Goal: Task Accomplishment & Management: Manage account settings

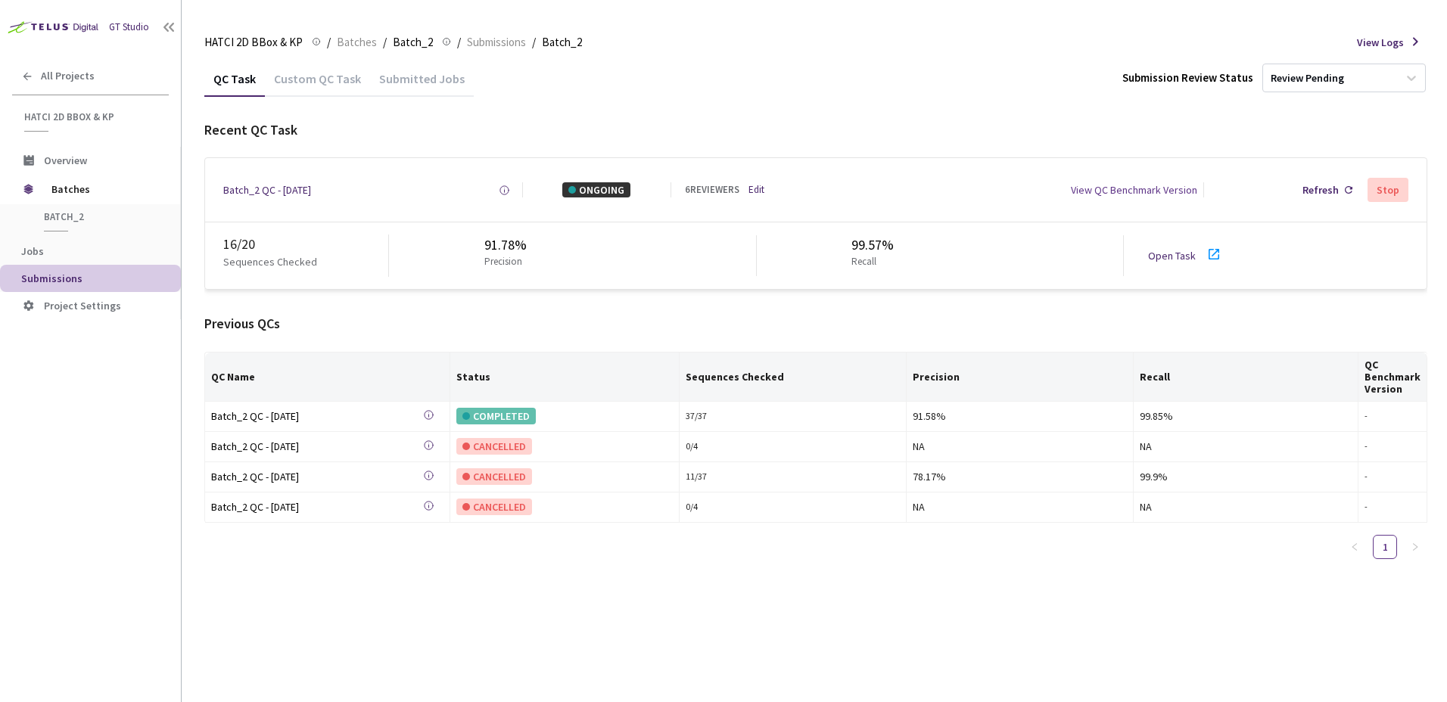
click at [758, 186] on link "Edit" at bounding box center [757, 190] width 16 height 14
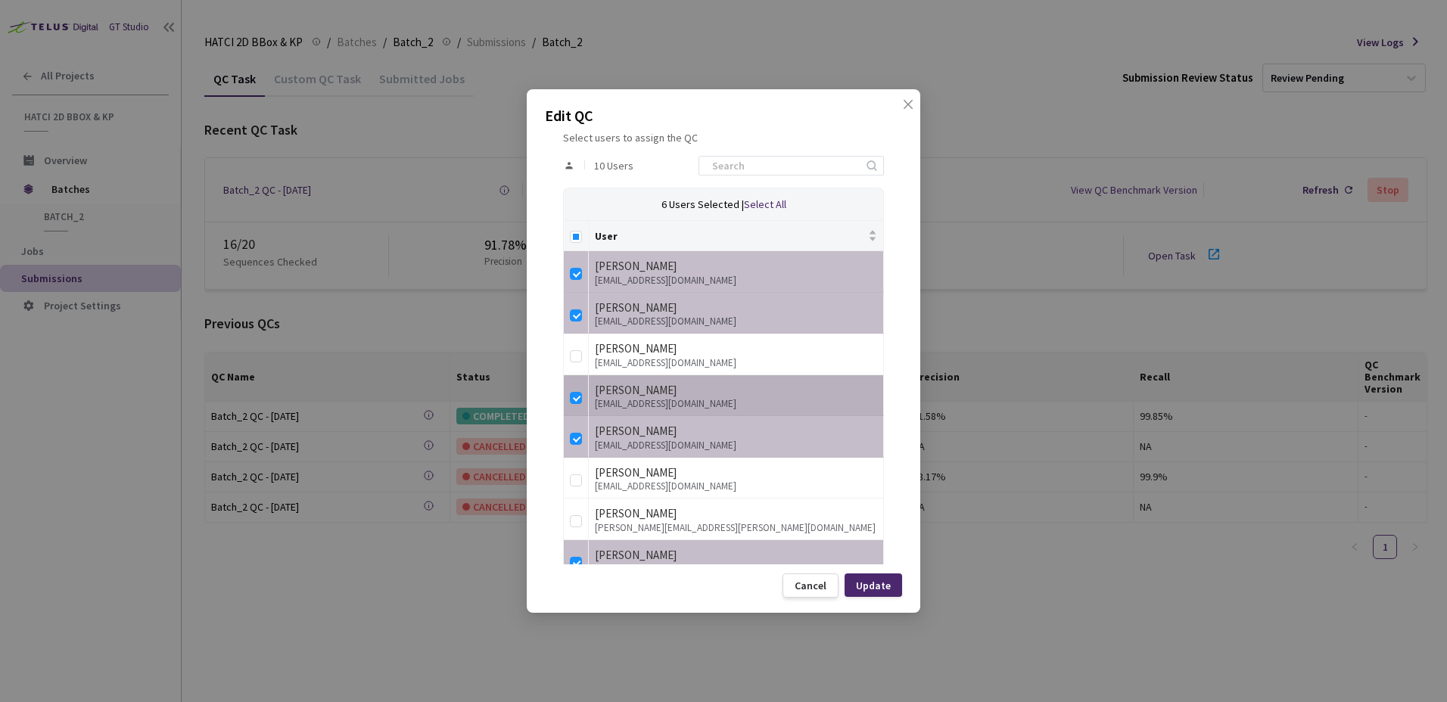
scroll to position [303, 0]
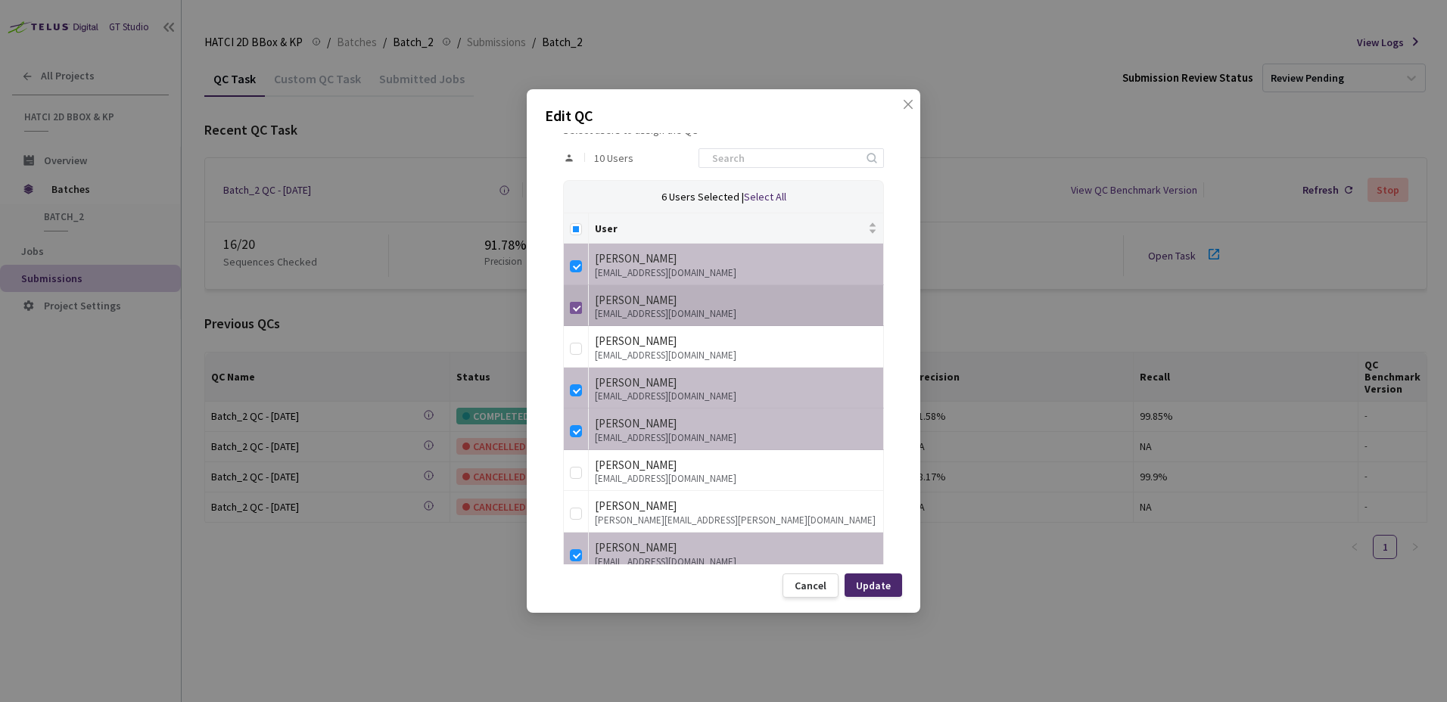
click at [576, 304] on input "checkbox" at bounding box center [576, 308] width 12 height 12
checkbox input "false"
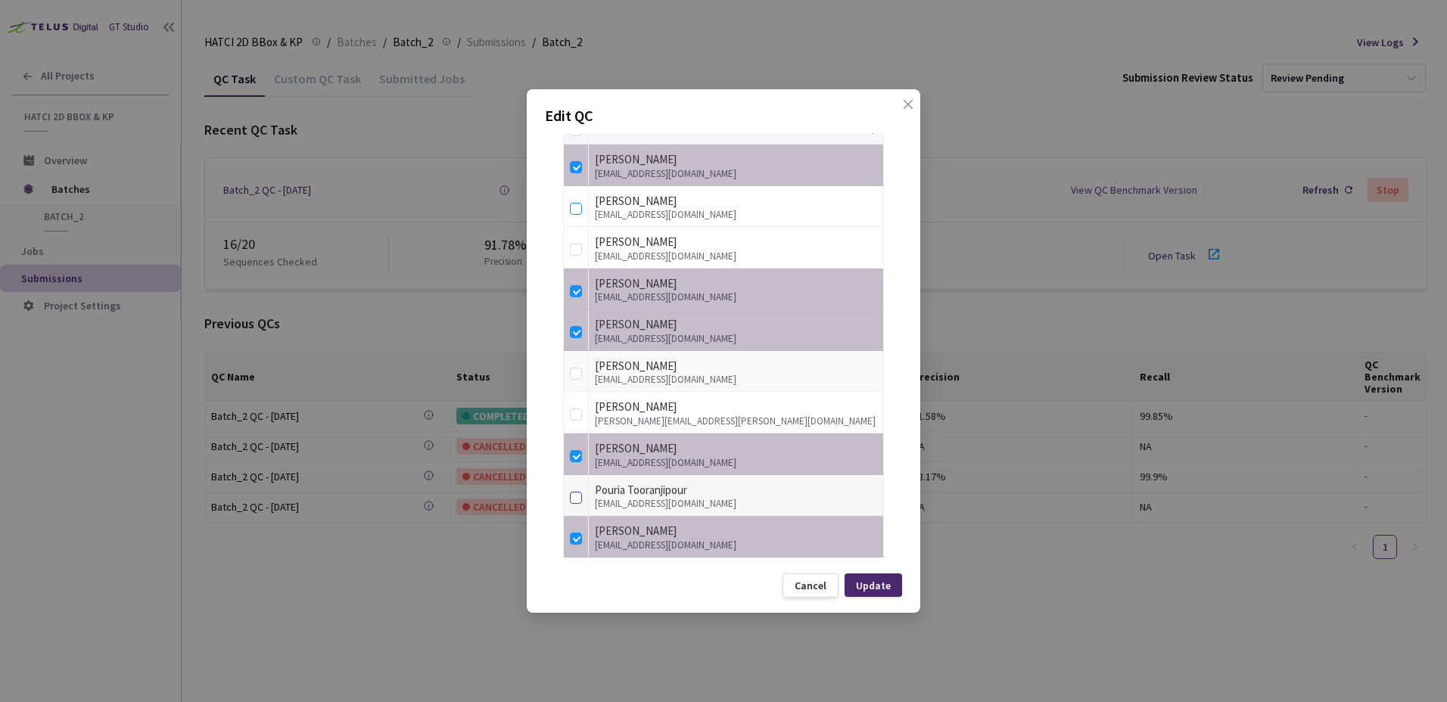
scroll to position [413, 0]
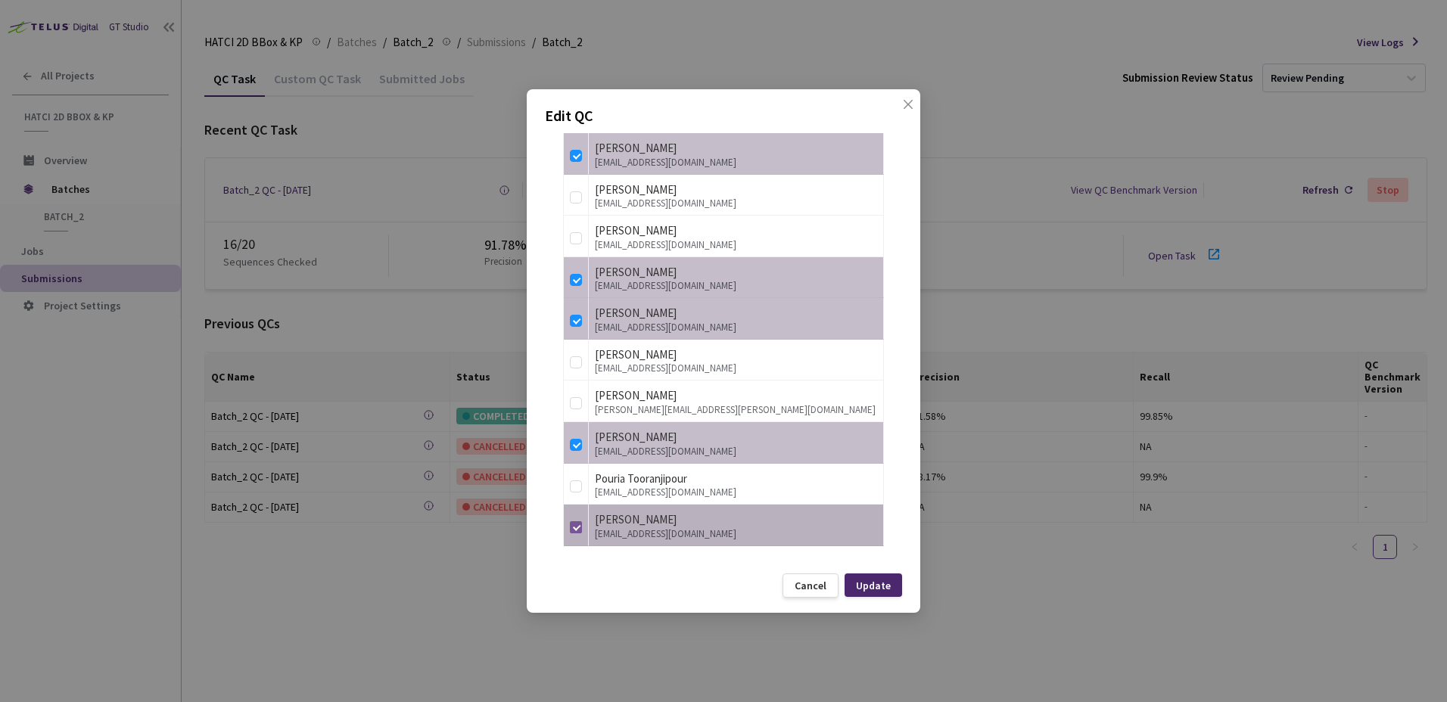
click at [580, 529] on input "checkbox" at bounding box center [576, 528] width 12 height 12
checkbox input "false"
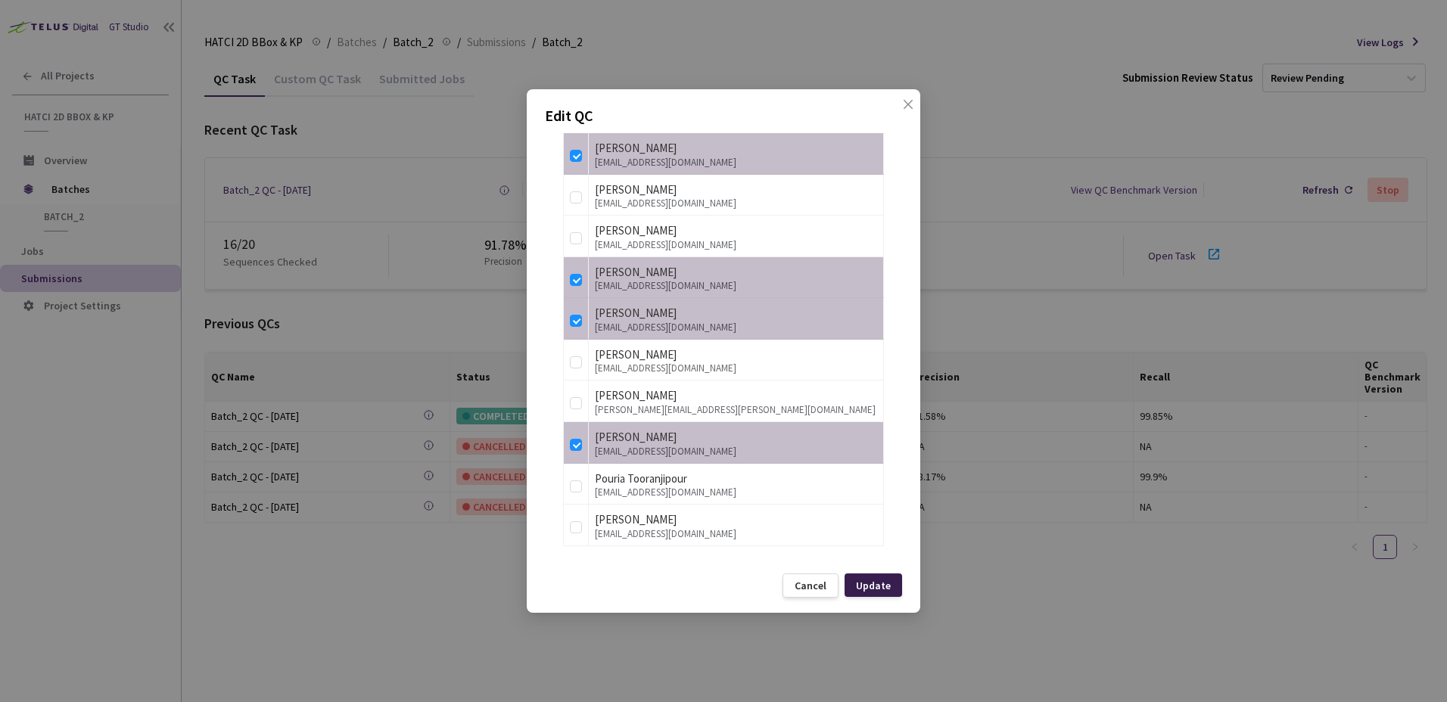
click at [879, 585] on div "Update" at bounding box center [873, 586] width 35 height 12
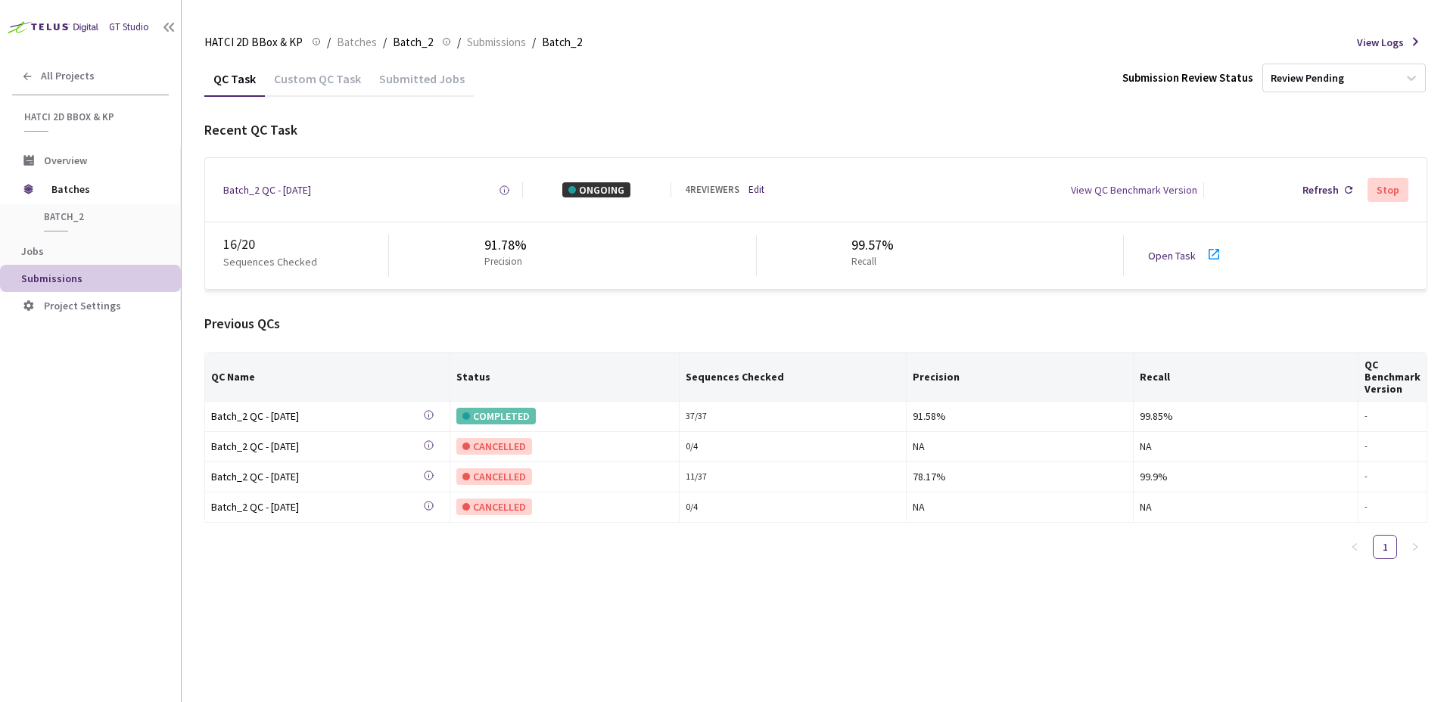
click at [1176, 254] on link "Open Task" at bounding box center [1172, 256] width 48 height 14
click at [765, 192] on link "Edit" at bounding box center [757, 190] width 16 height 14
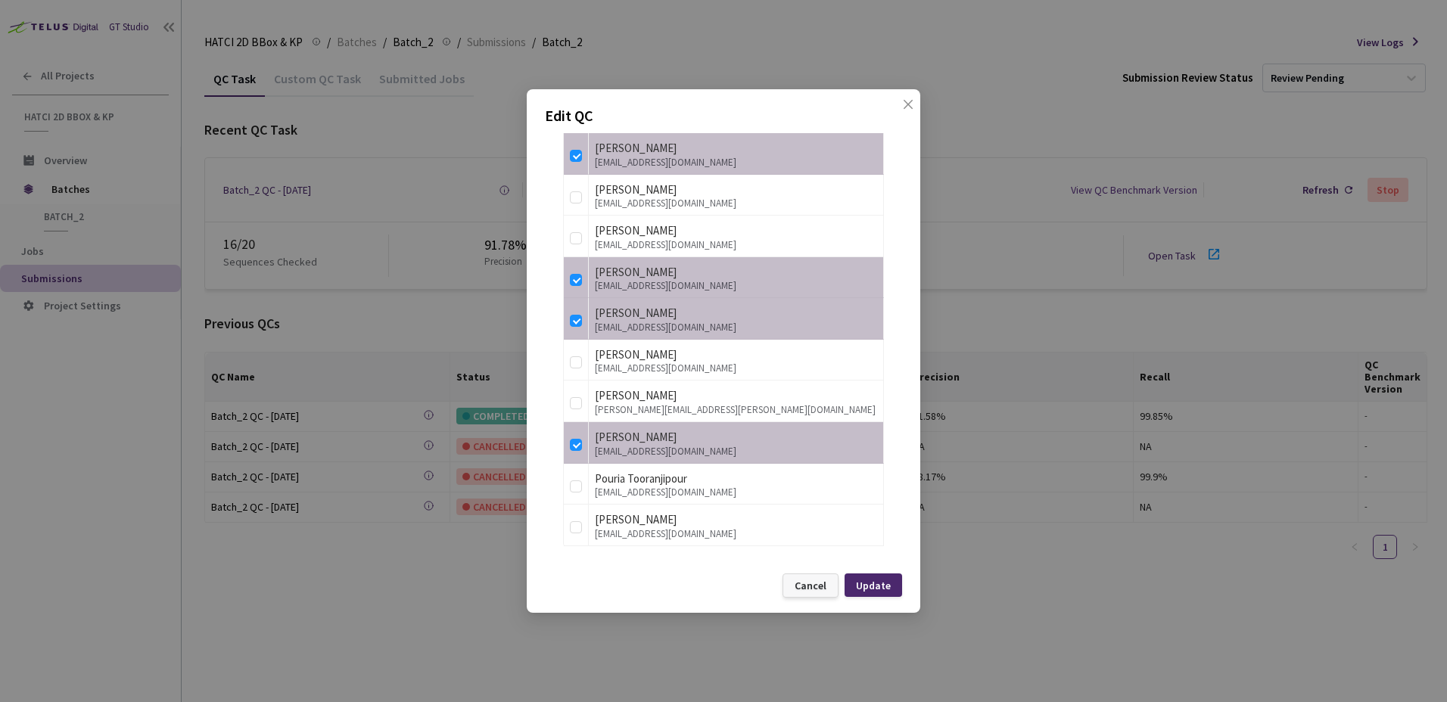
click at [821, 586] on div "Cancel" at bounding box center [811, 586] width 32 height 12
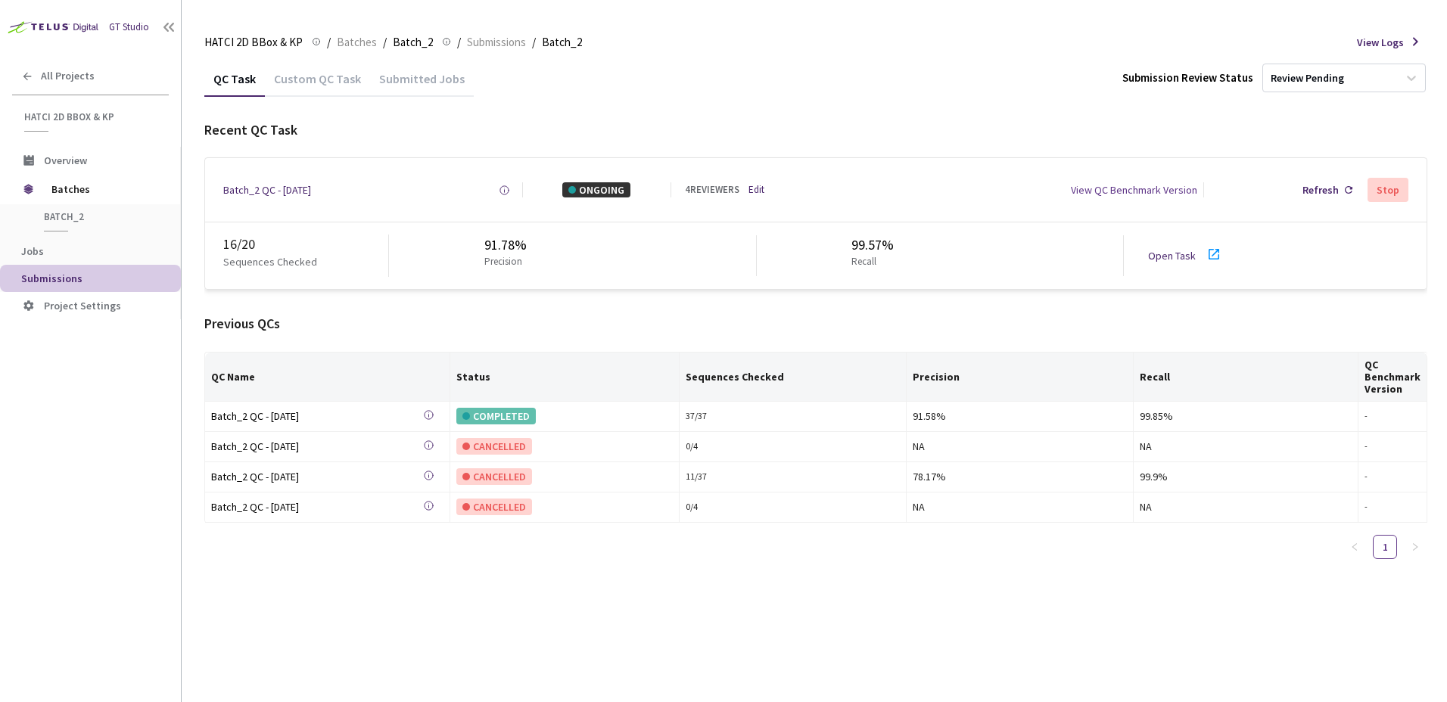
click at [335, 316] on div "Previous QCs" at bounding box center [815, 324] width 1223 height 20
click at [455, 344] on div "Previous QCs QC Name Status Sequences Checked Precision Recall QC Benchmark Ver…" at bounding box center [815, 442] width 1223 height 257
click at [746, 194] on div "4 REVIEWERS Edit" at bounding box center [739, 190] width 109 height 14
click at [754, 189] on link "Edit" at bounding box center [757, 190] width 16 height 14
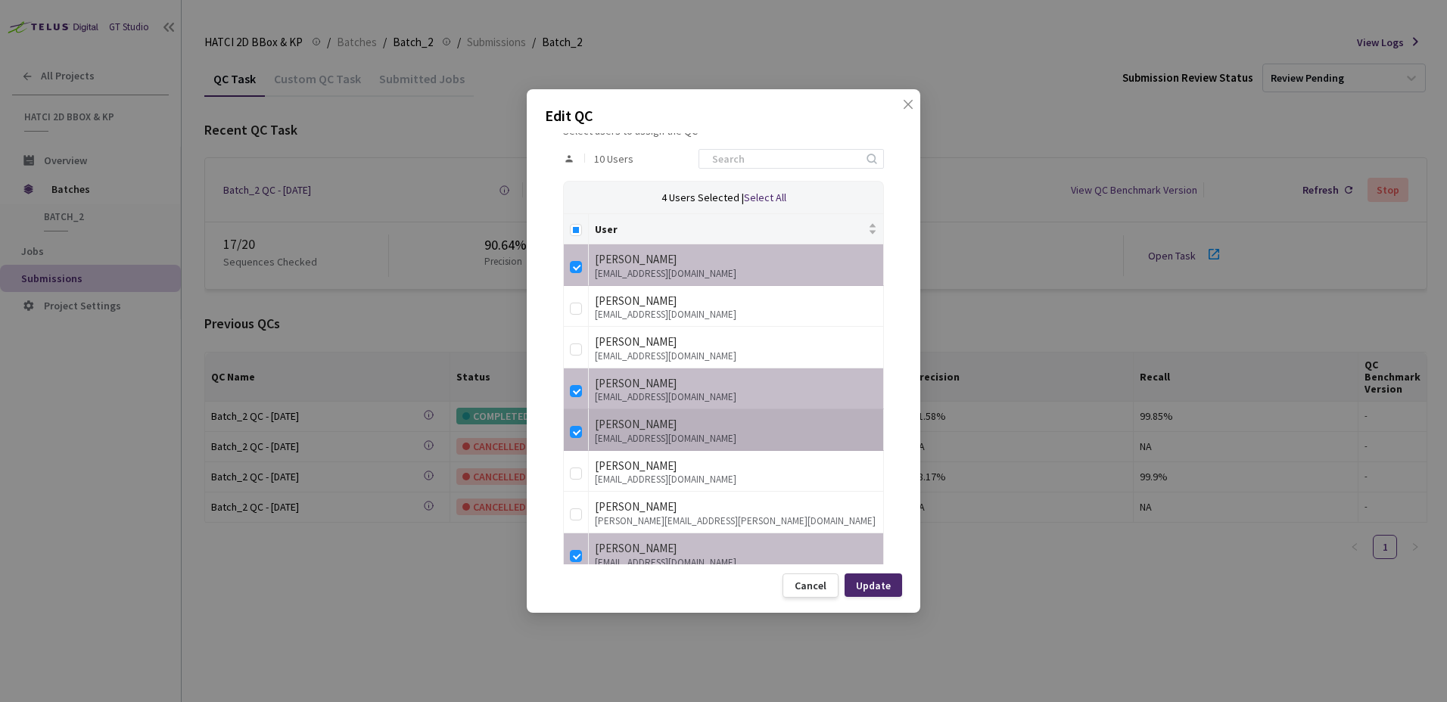
scroll to position [303, 0]
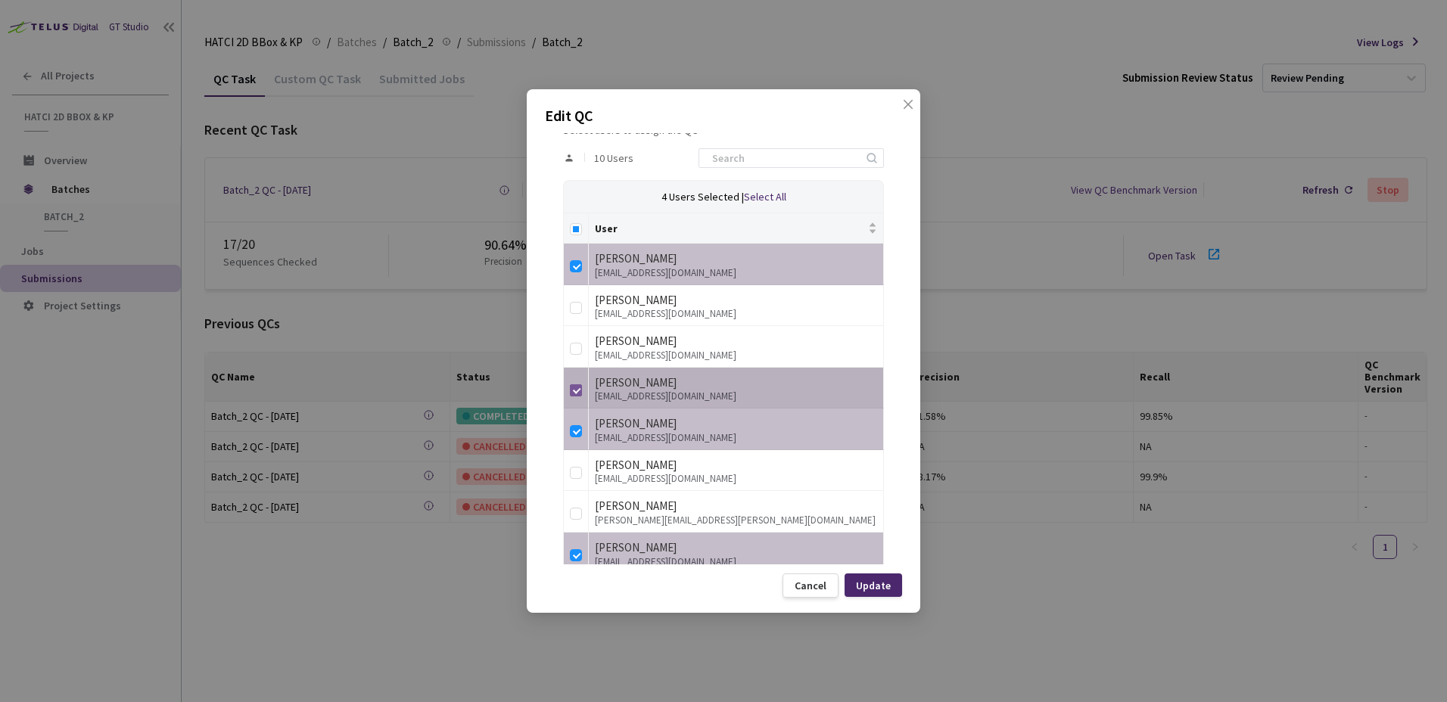
click at [573, 394] on input "checkbox" at bounding box center [576, 391] width 12 height 12
checkbox input "false"
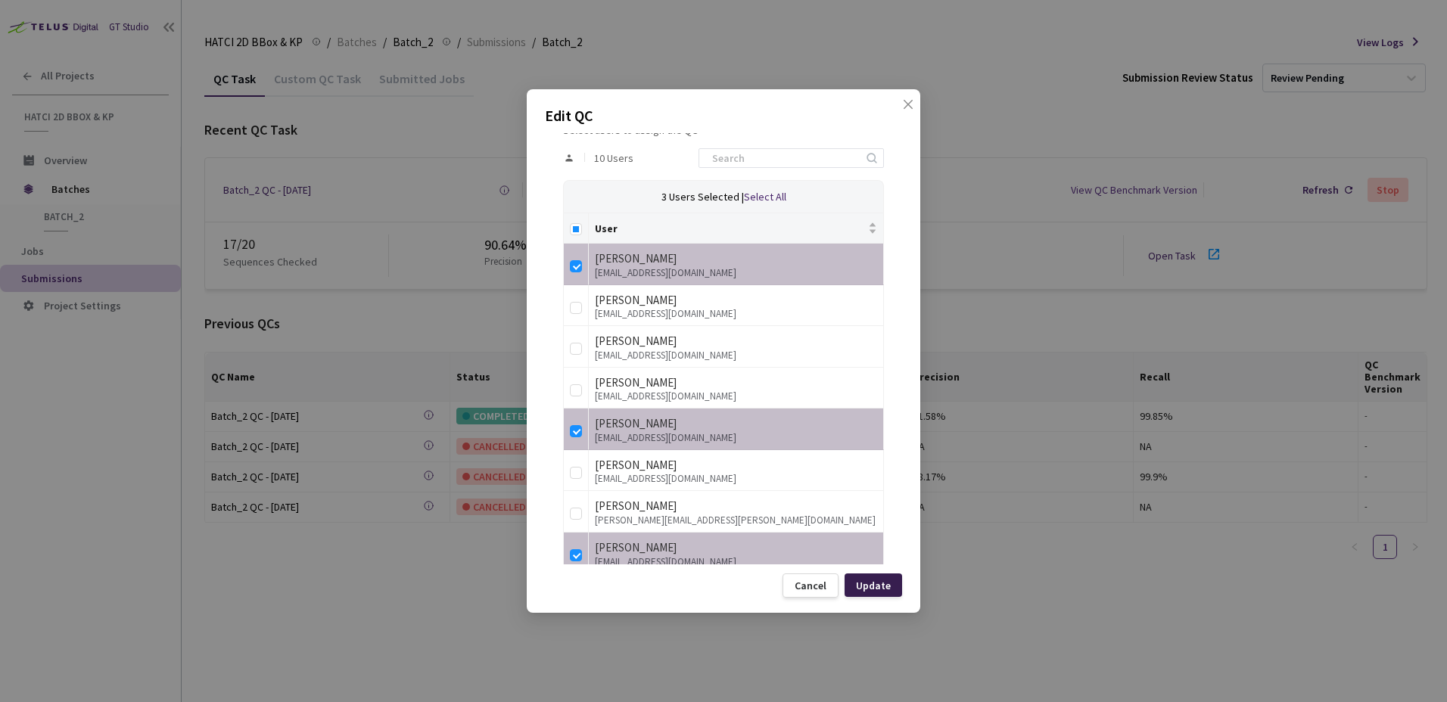
click at [872, 586] on div "Update" at bounding box center [873, 586] width 35 height 12
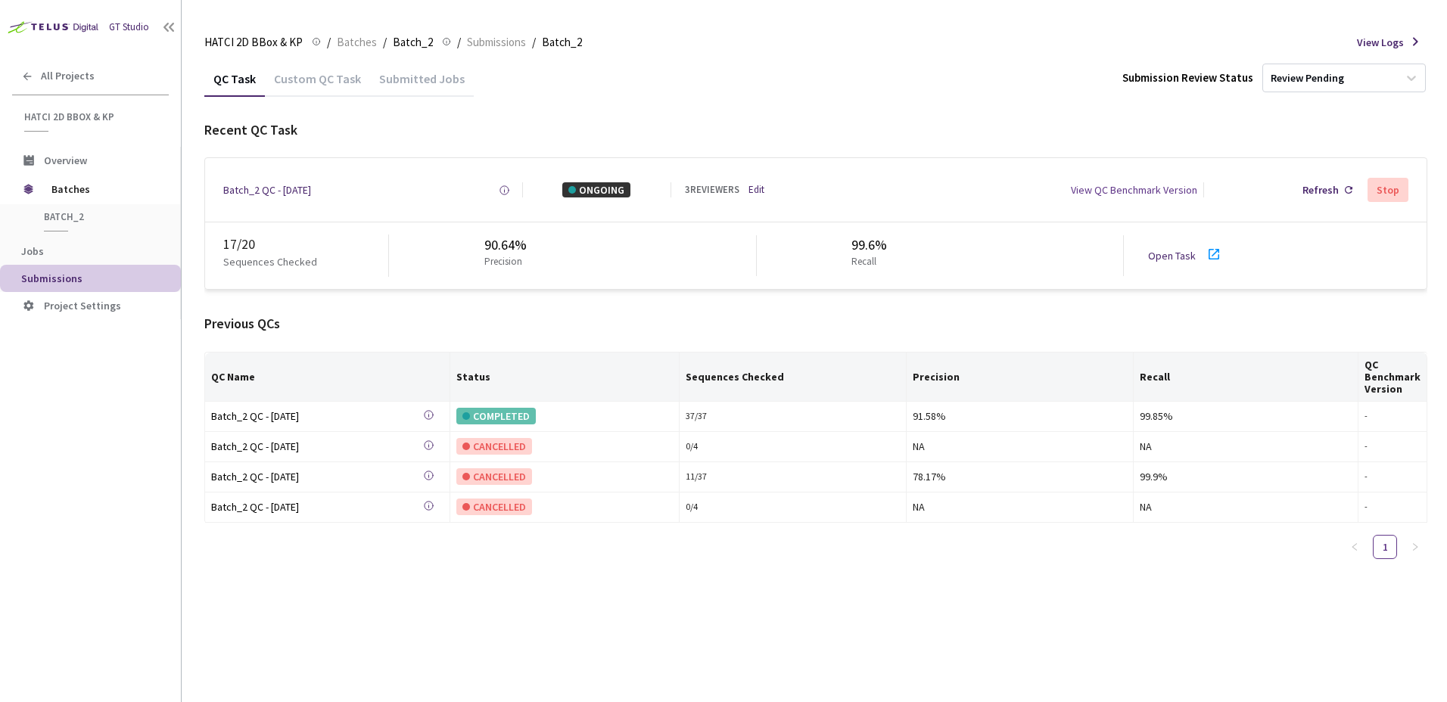
click at [1177, 259] on link "Open Task" at bounding box center [1172, 256] width 48 height 14
click at [753, 195] on link "Edit" at bounding box center [757, 190] width 16 height 14
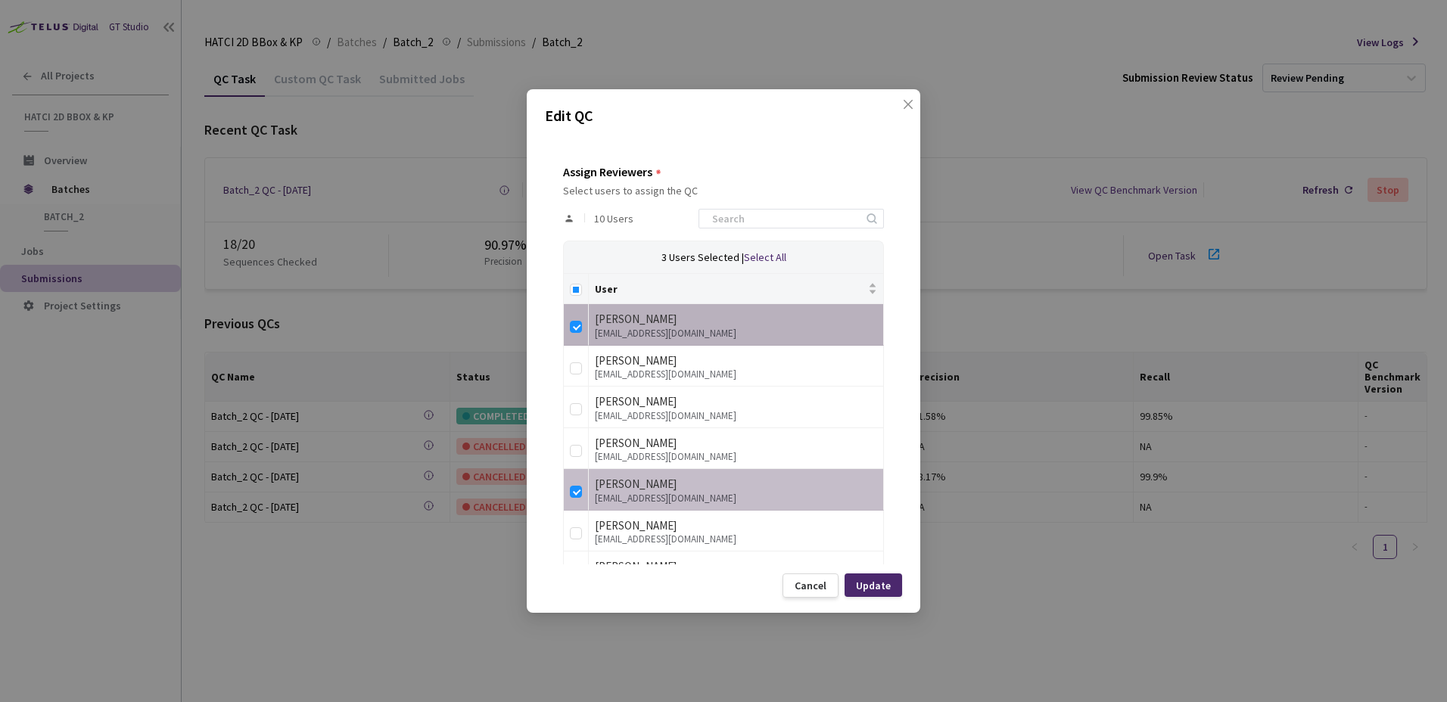
scroll to position [303, 0]
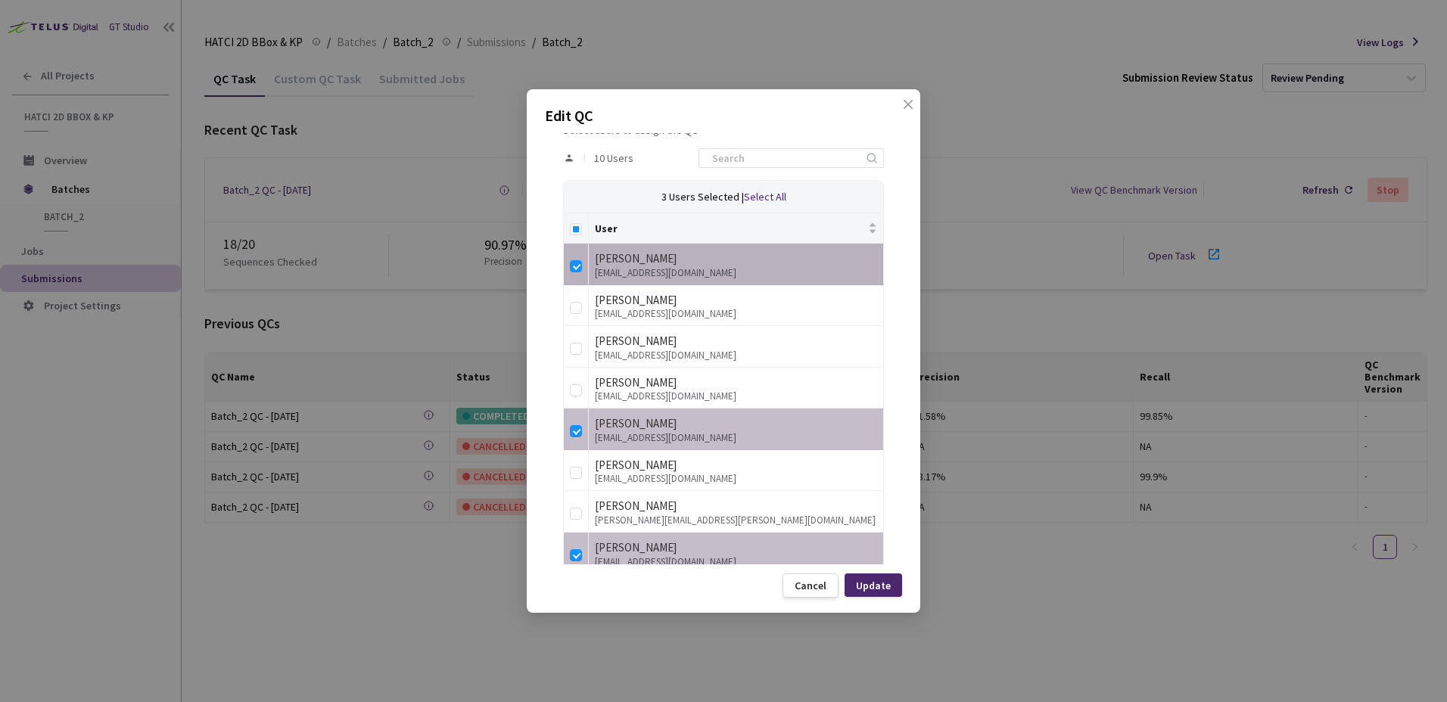
drag, startPoint x: 568, startPoint y: 260, endPoint x: 578, endPoint y: 266, distance: 11.4
click at [570, 260] on td at bounding box center [576, 265] width 25 height 42
click at [578, 265] on input "checkbox" at bounding box center [576, 266] width 12 height 12
checkbox input "false"
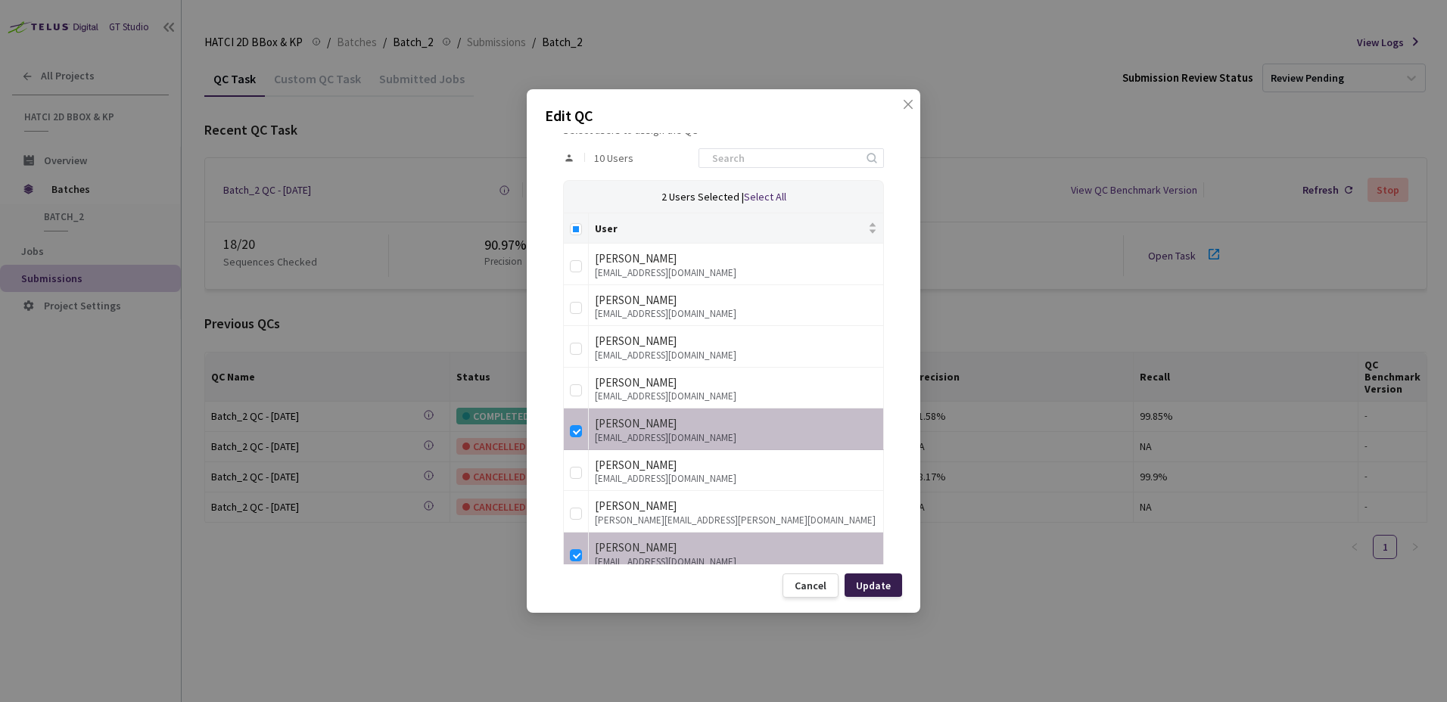
click at [885, 587] on div "Update" at bounding box center [873, 586] width 35 height 12
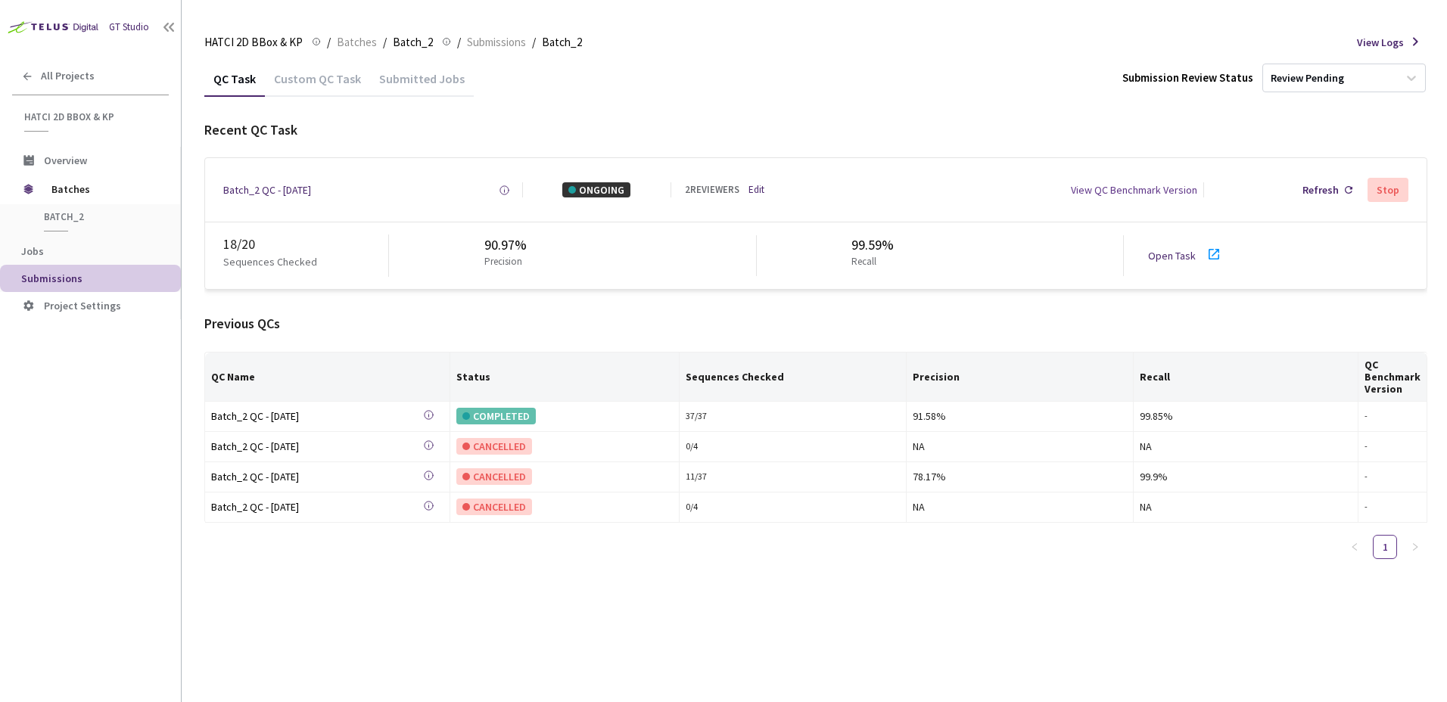
click at [1150, 278] on div "18 / 20 Sequences Checked 90.97% Precision 99.59% Recall Open Task" at bounding box center [816, 256] width 1222 height 67
click at [1152, 258] on link "Open Task" at bounding box center [1172, 256] width 48 height 14
drag, startPoint x: 413, startPoint y: 304, endPoint x: 570, endPoint y: 312, distance: 156.9
click at [414, 304] on div "Recent QC Task Batch_2 QC - 14 Aug, 2025 Created at 14 Aug, 2025 at 2:18 PM EDT…" at bounding box center [815, 345] width 1223 height 451
click at [1173, 256] on link "Open Task" at bounding box center [1172, 256] width 48 height 14
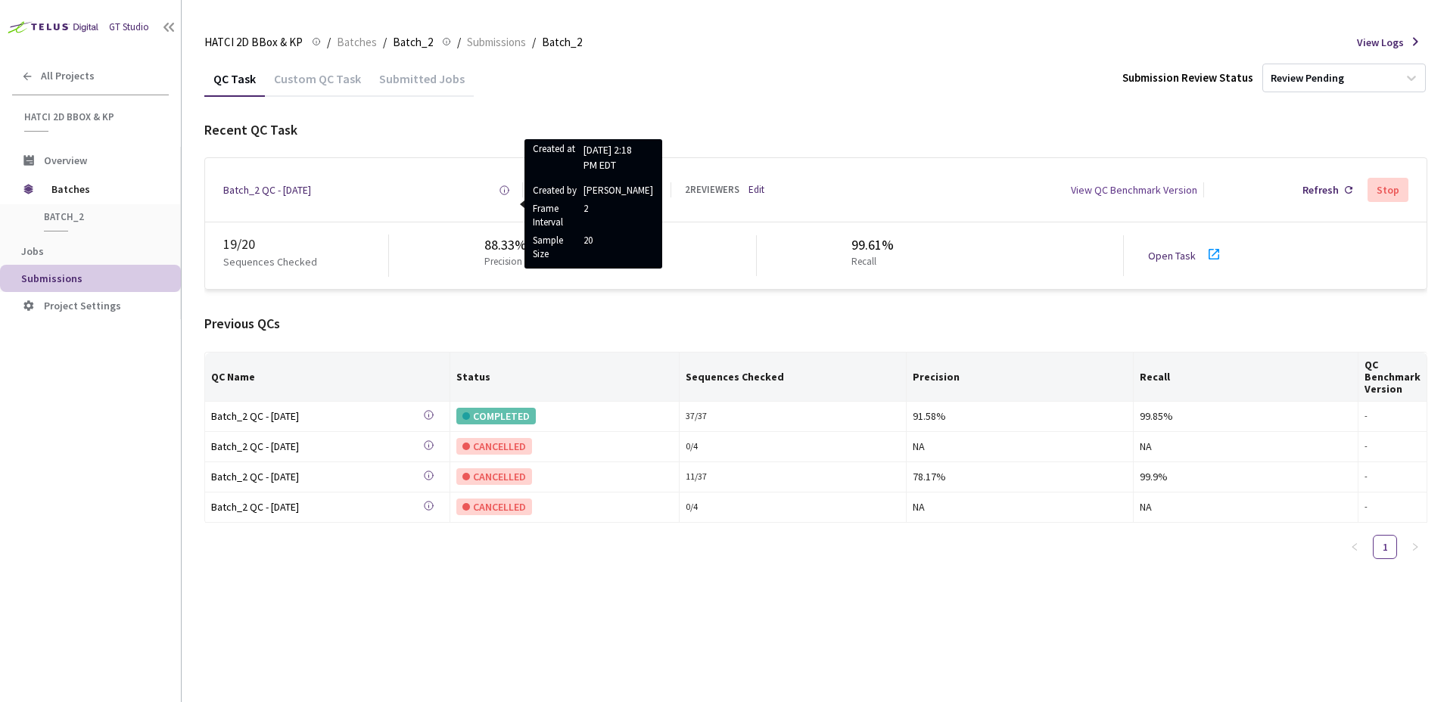
click at [761, 188] on link "Edit" at bounding box center [757, 190] width 16 height 14
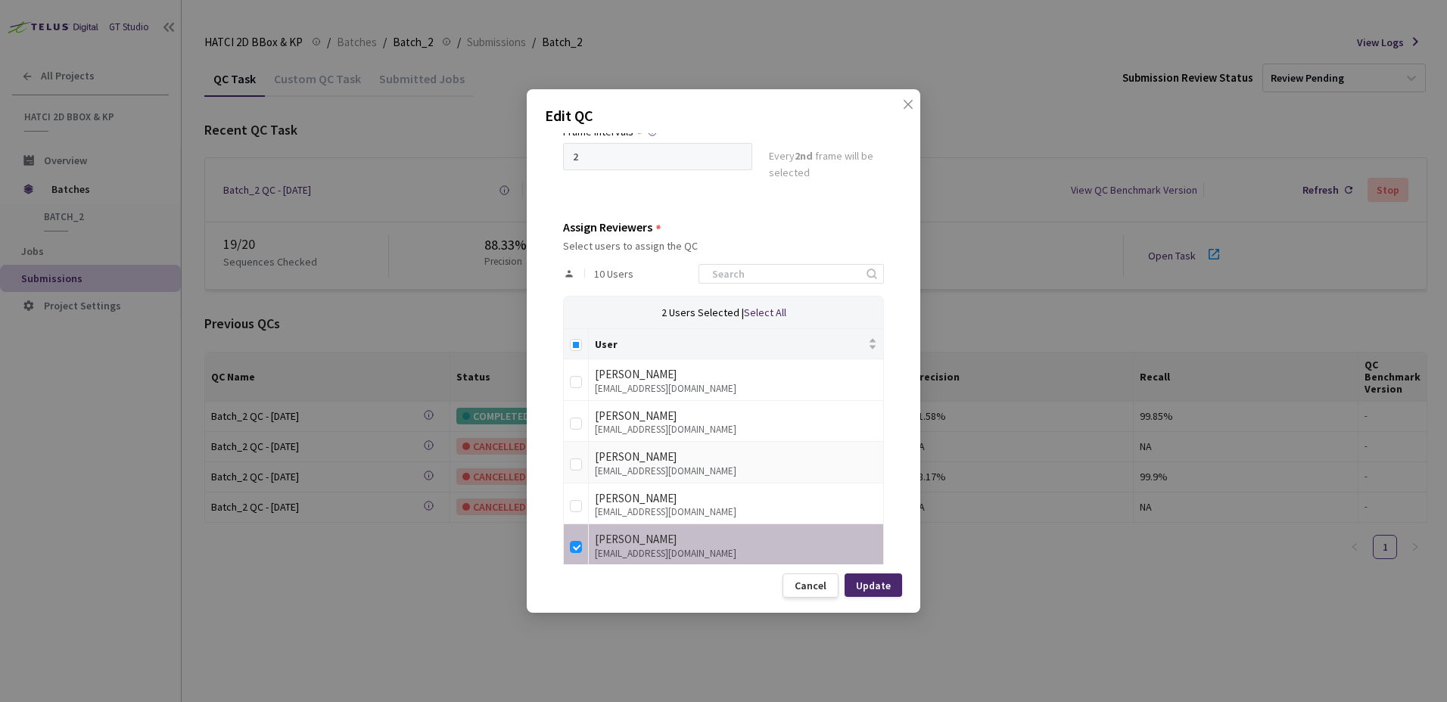
scroll to position [378, 0]
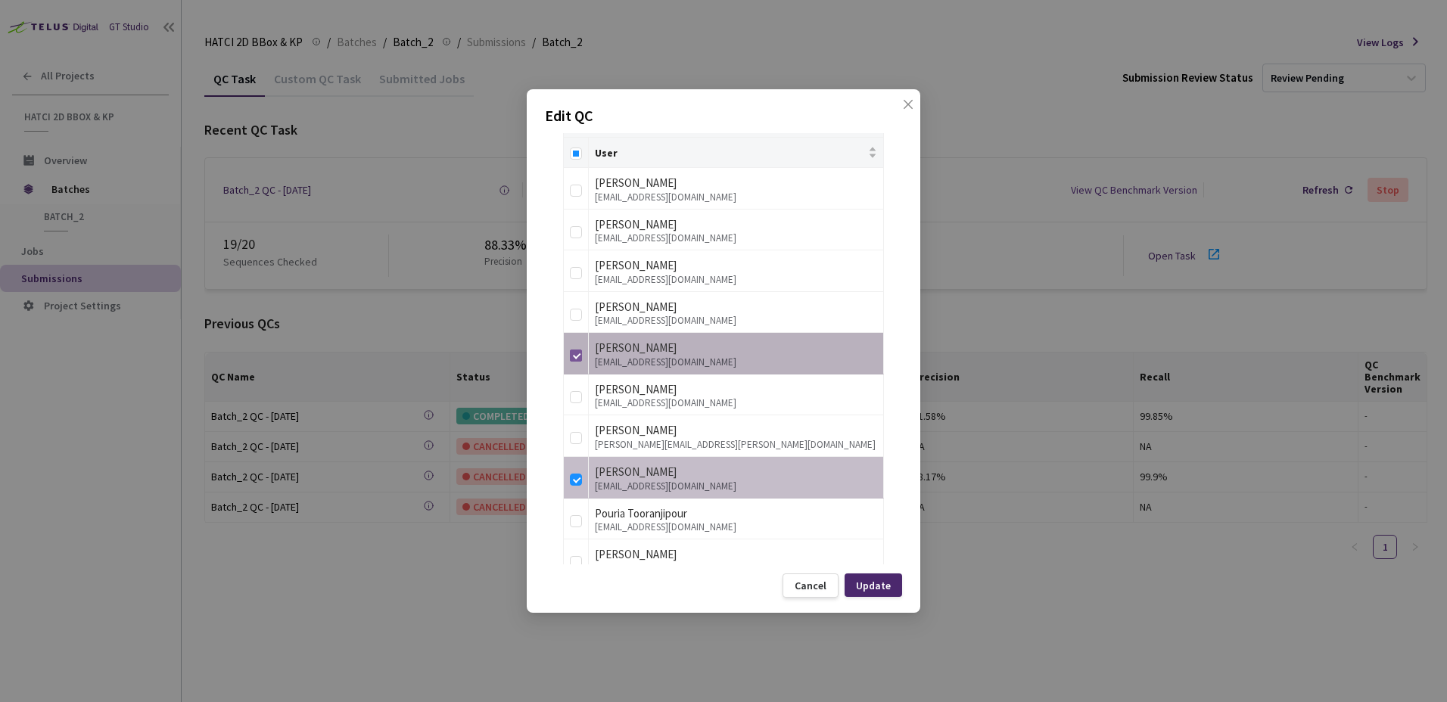
click at [572, 358] on input "checkbox" at bounding box center [576, 356] width 12 height 12
checkbox input "false"
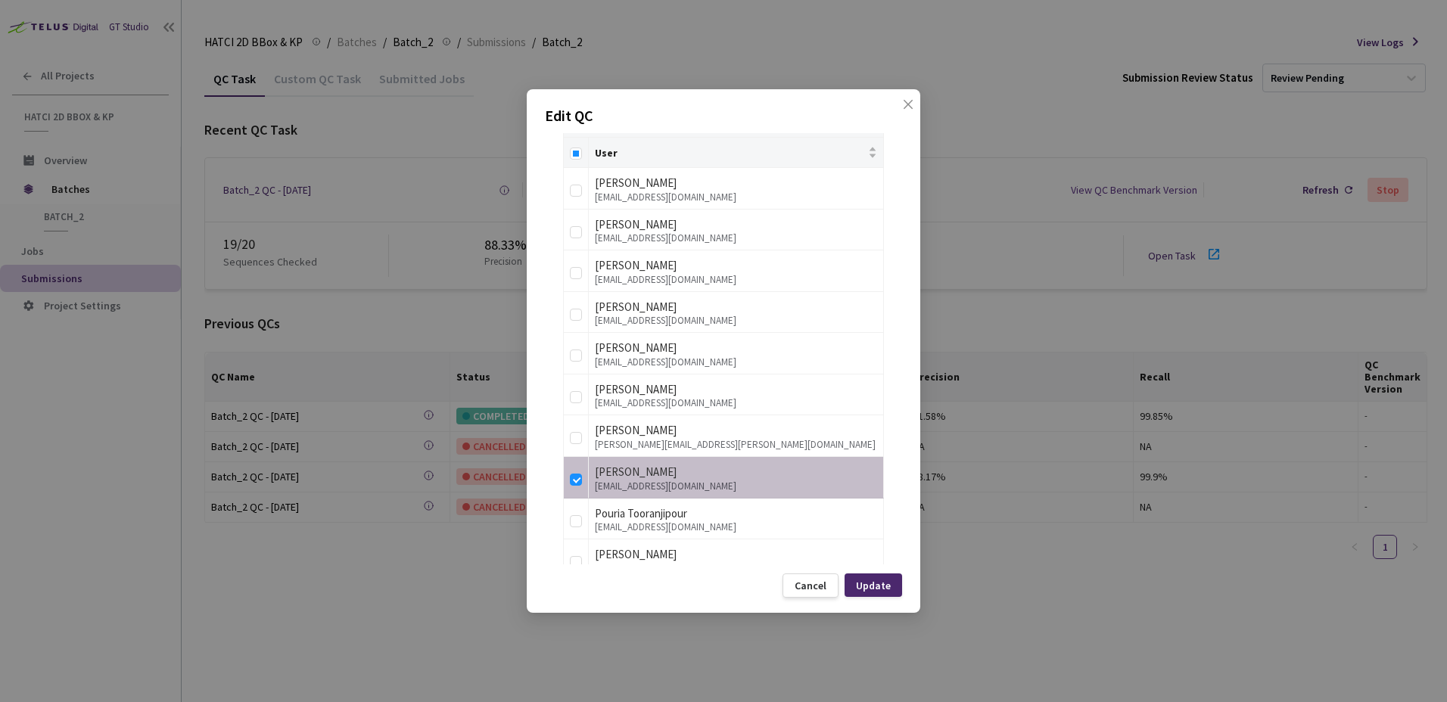
click at [877, 578] on div "Update" at bounding box center [874, 585] width 58 height 23
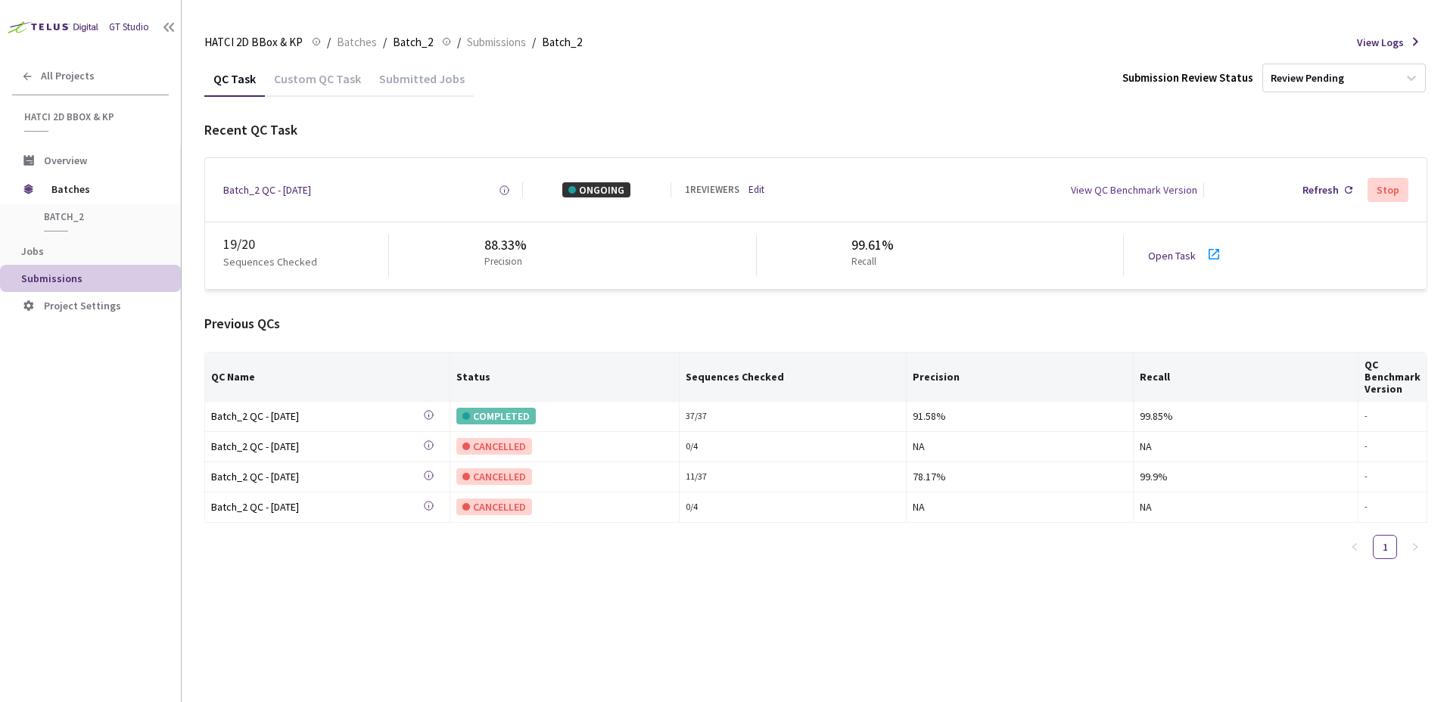
click at [1174, 246] on div "Open Task" at bounding box center [1190, 256] width 84 height 22
